Goal: Transaction & Acquisition: Purchase product/service

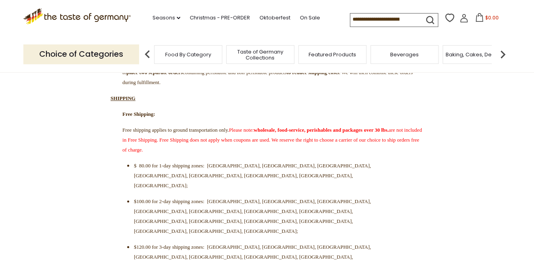
scroll to position [221, 0]
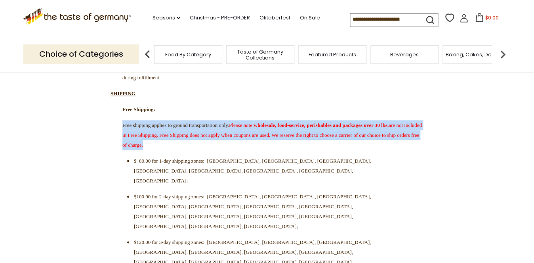
drag, startPoint x: 123, startPoint y: 138, endPoint x: 386, endPoint y: 165, distance: 265.1
copy span "Free shipping applies to ground transportation only. Please note: wholesale, fo…"
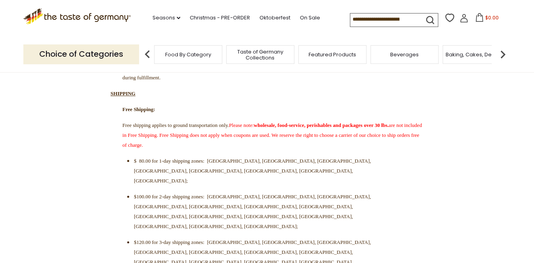
click at [270, 114] on p "Free Shipping:" at bounding box center [266, 109] width 313 height 10
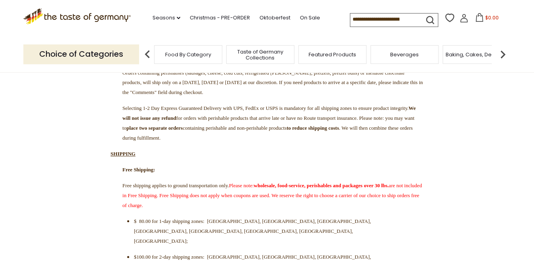
scroll to position [189, 0]
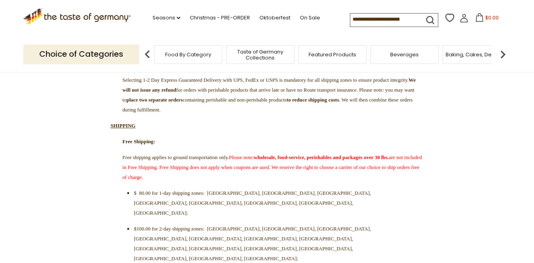
click at [350, 21] on input at bounding box center [383, 18] width 67 height 11
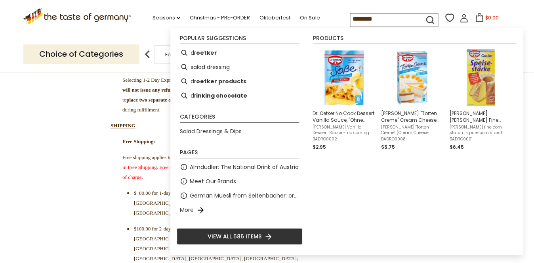
type input "*********"
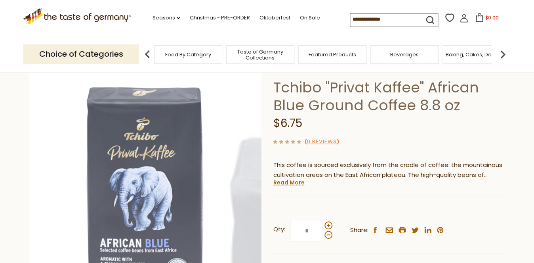
scroll to position [59, 0]
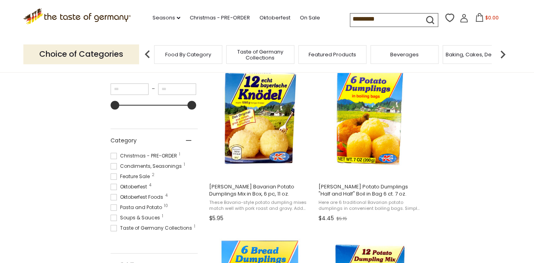
scroll to position [162, 0]
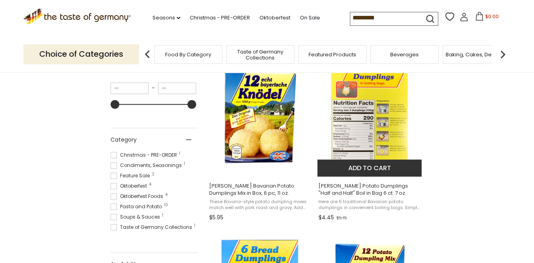
scroll to position [162, 0]
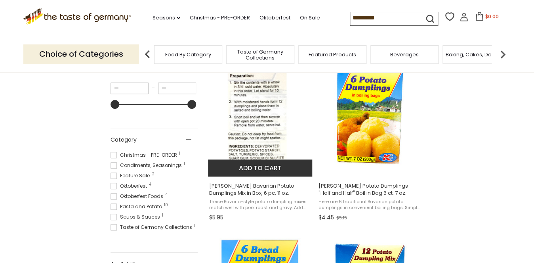
click at [249, 131] on img "Dr. Knoll Bavarian Potato Dumplings Mix in Box, 6 pc, 11 oz." at bounding box center [260, 116] width 105 height 105
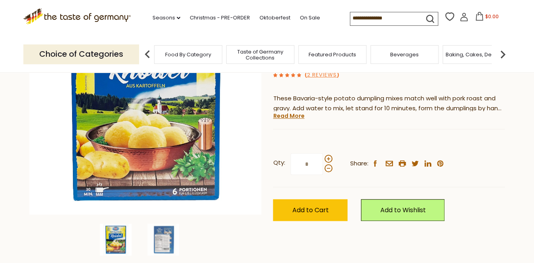
scroll to position [129, 0]
click at [111, 242] on img at bounding box center [116, 239] width 32 height 32
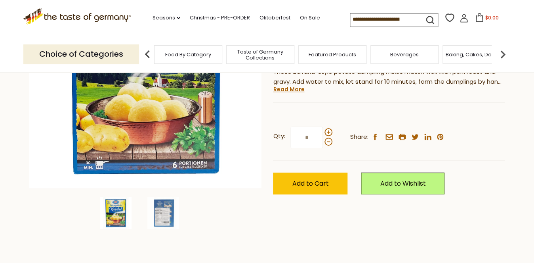
scroll to position [158, 0]
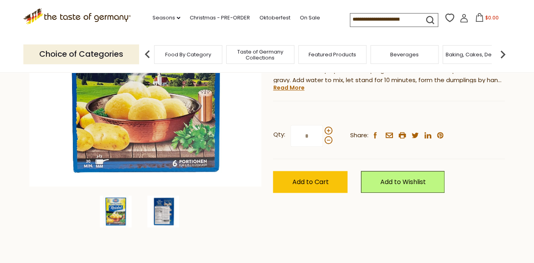
click at [160, 209] on img at bounding box center [163, 211] width 32 height 32
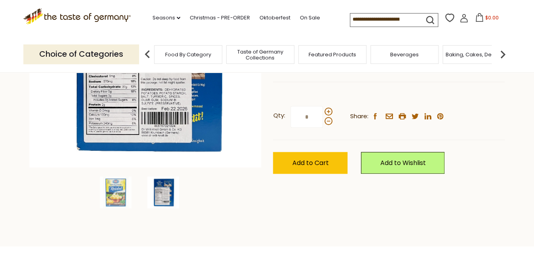
scroll to position [0, 0]
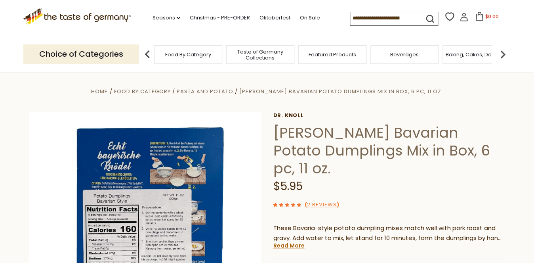
click at [350, 17] on input at bounding box center [383, 17] width 67 height 11
